Goal: Transaction & Acquisition: Book appointment/travel/reservation

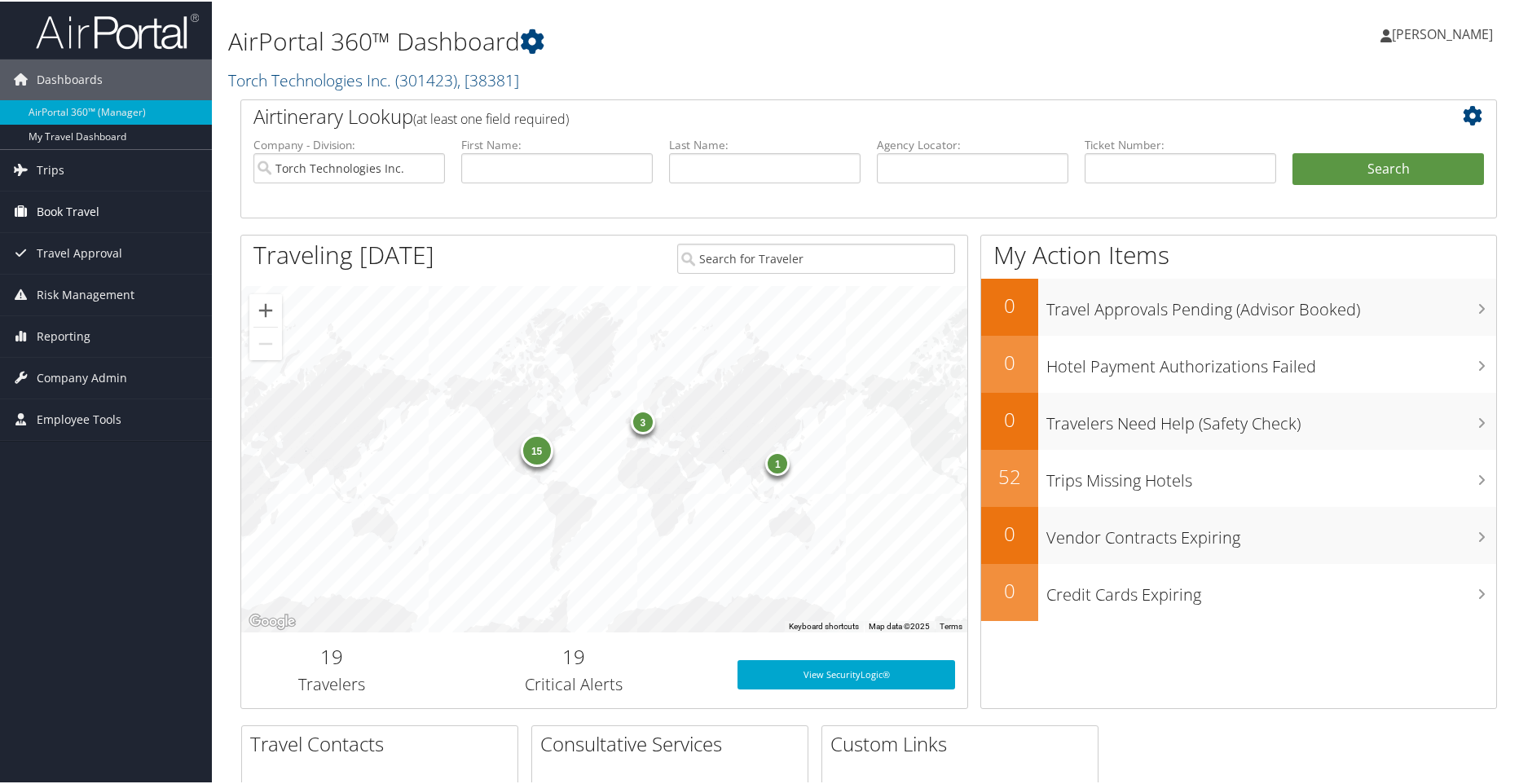
click at [60, 213] on span "Book Travel" at bounding box center [68, 210] width 63 height 41
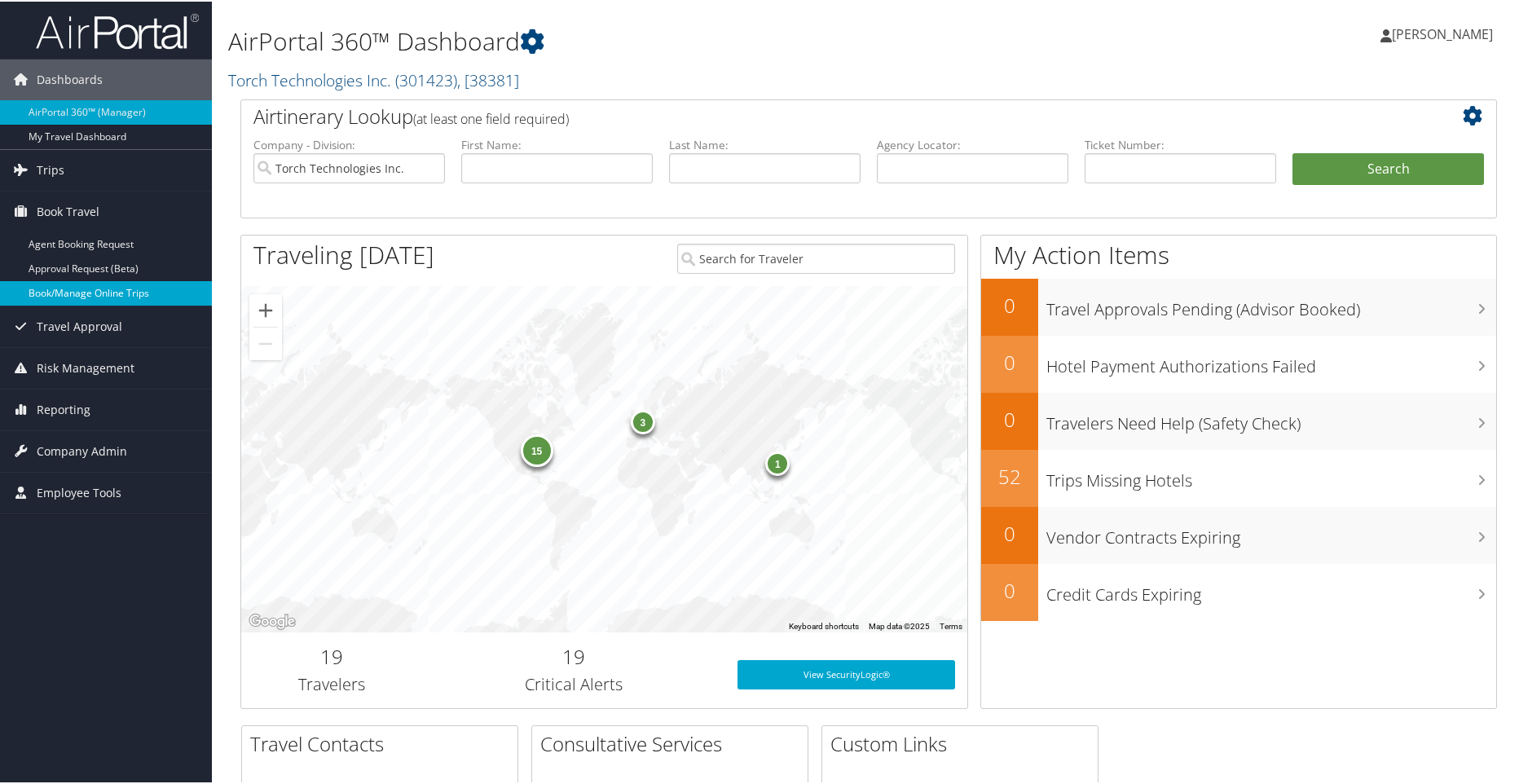
click at [70, 286] on link "Book/Manage Online Trips" at bounding box center [106, 291] width 212 height 24
